Goal: Find specific page/section: Find specific page/section

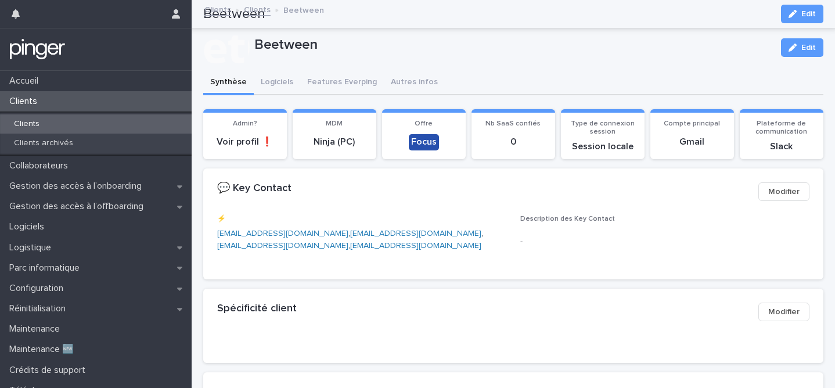
scroll to position [451, 0]
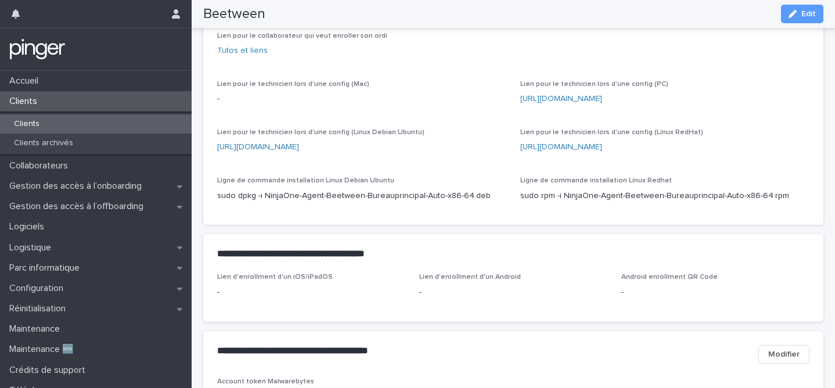
click at [76, 98] on div "Clients" at bounding box center [96, 101] width 192 height 20
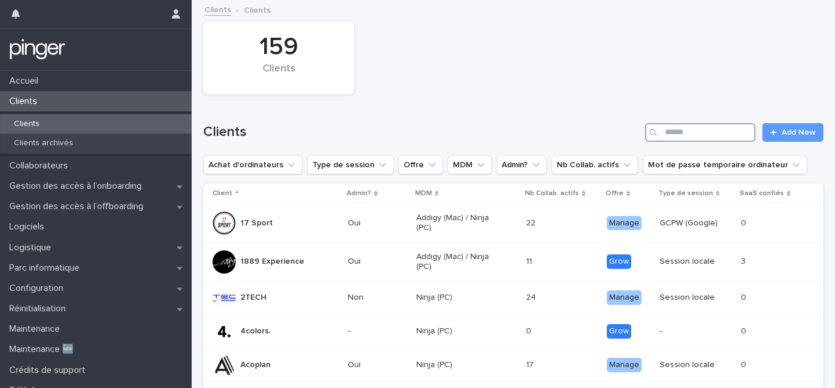
click at [694, 138] on input "Search" at bounding box center [700, 132] width 110 height 19
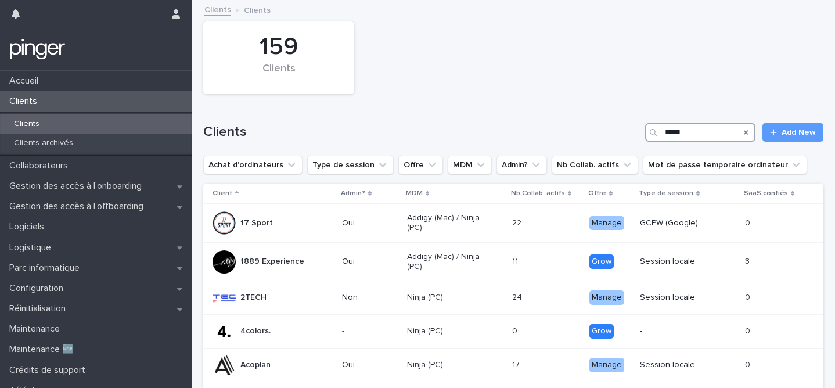
type input "*****"
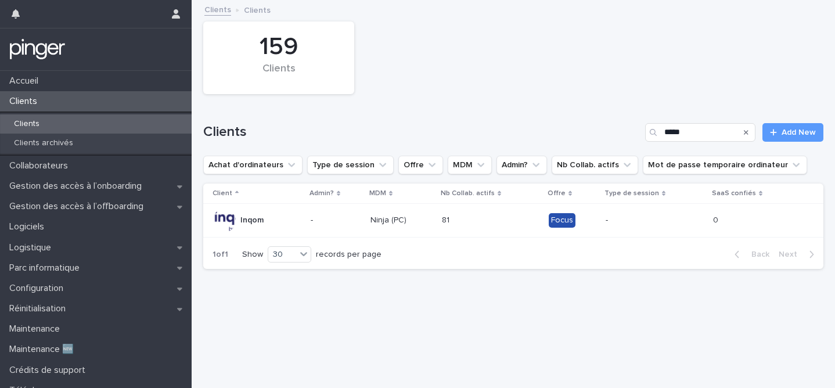
click at [382, 220] on p "Ninja (PC)" at bounding box center [402, 221] width 62 height 10
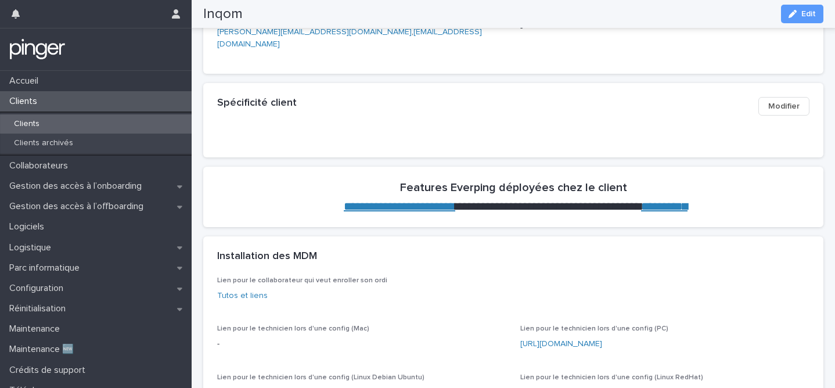
scroll to position [355, 0]
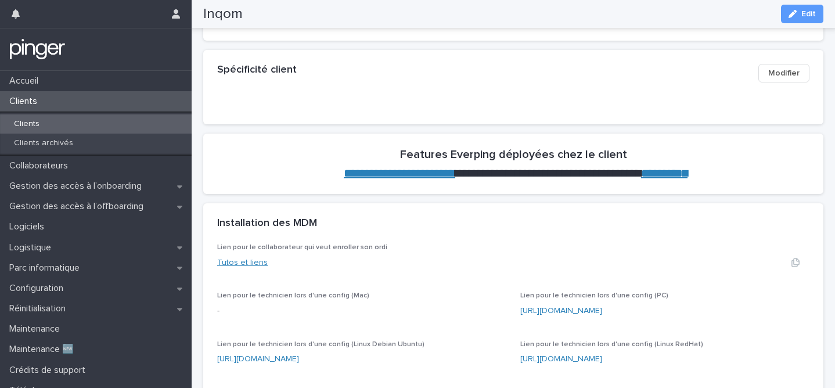
click at [234, 259] on link "Tutos et liens" at bounding box center [242, 263] width 51 height 8
